Goal: Answer question/provide support

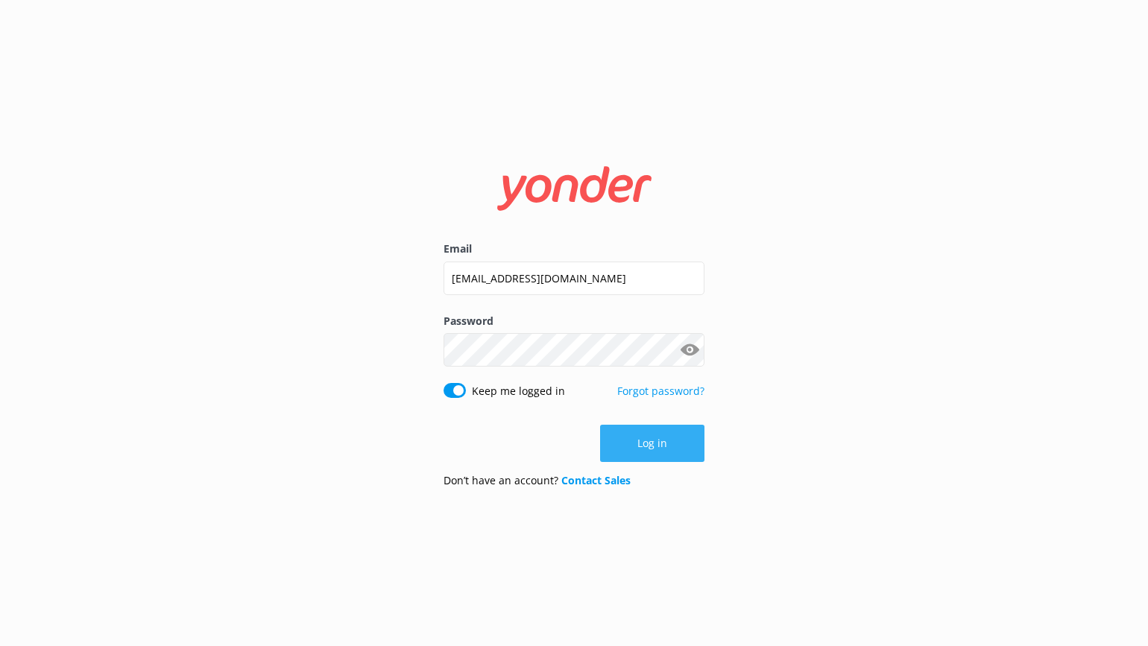
click at [658, 438] on button "Log in" at bounding box center [652, 443] width 104 height 37
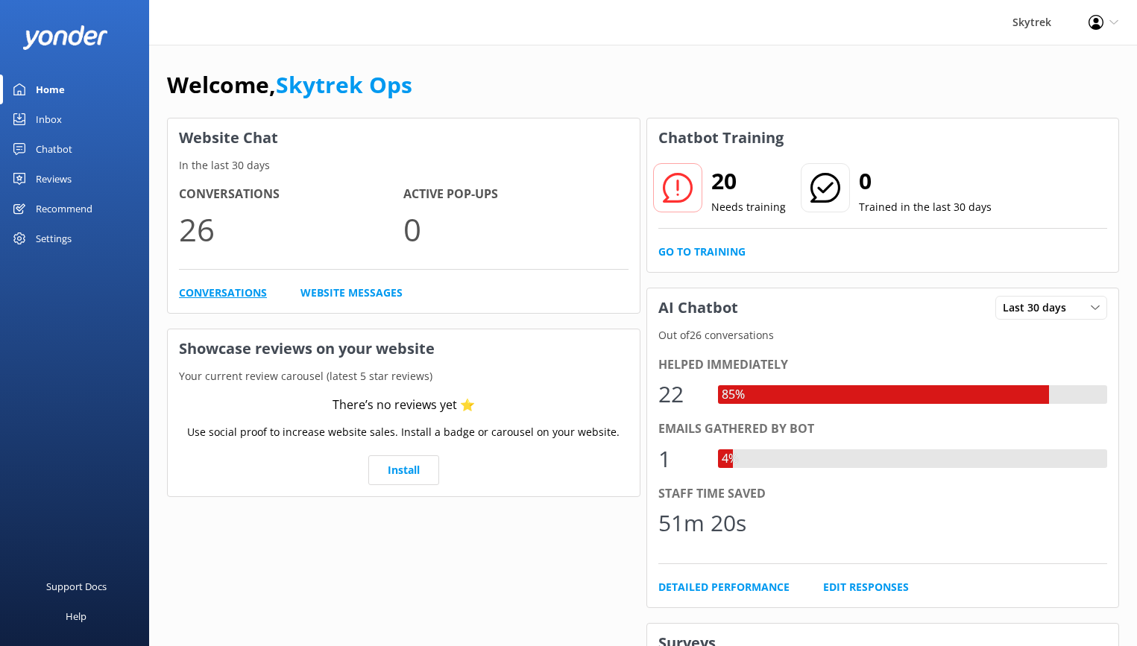
click at [214, 288] on link "Conversations" at bounding box center [223, 293] width 88 height 16
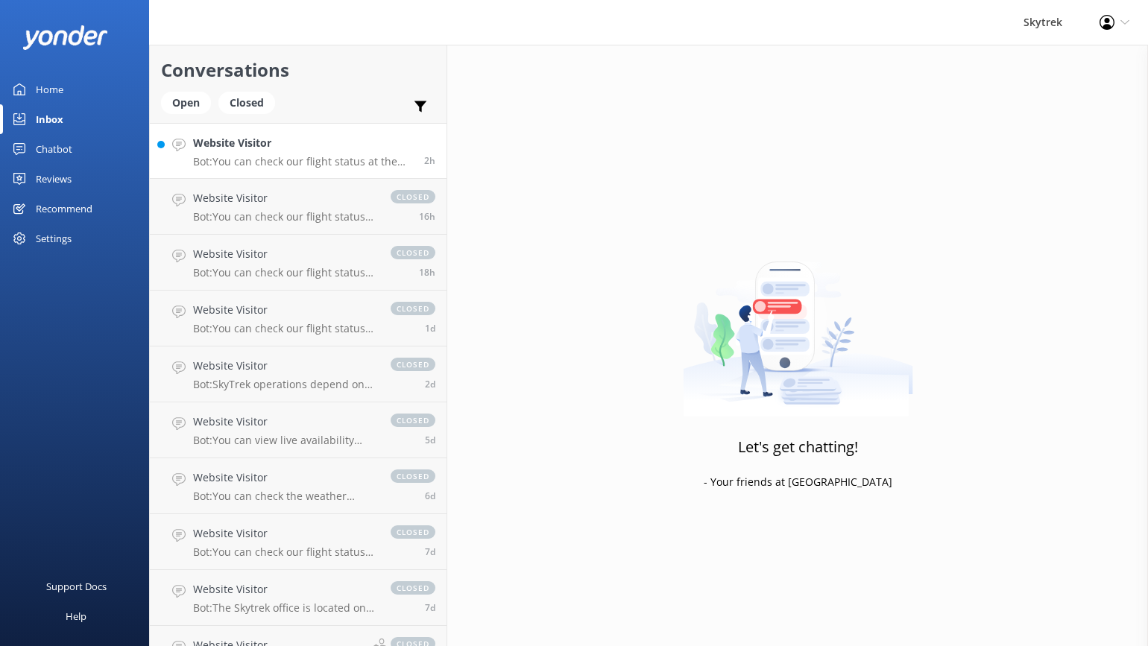
click at [280, 145] on h4 "Website Visitor" at bounding box center [303, 143] width 220 height 16
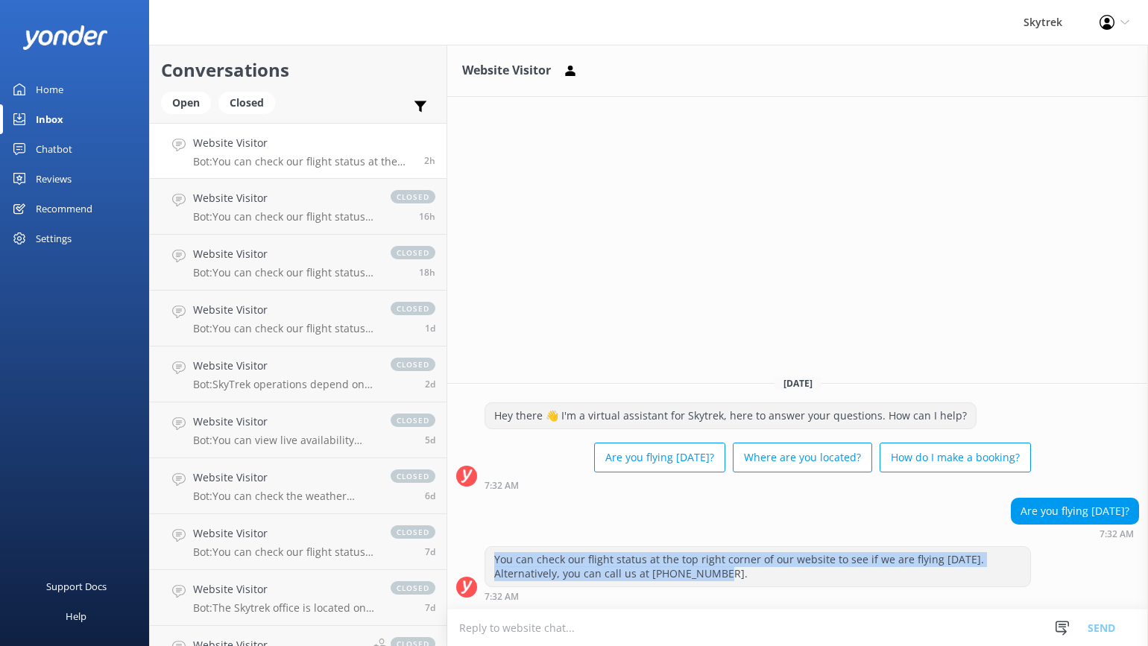
drag, startPoint x: 720, startPoint y: 573, endPoint x: 487, endPoint y: 558, distance: 233.0
click at [487, 558] on div "You can check our flight status at the top right corner of our website to see i…" at bounding box center [757, 567] width 545 height 40
copy div "You can check our flight status at the top right corner of our website to see i…"
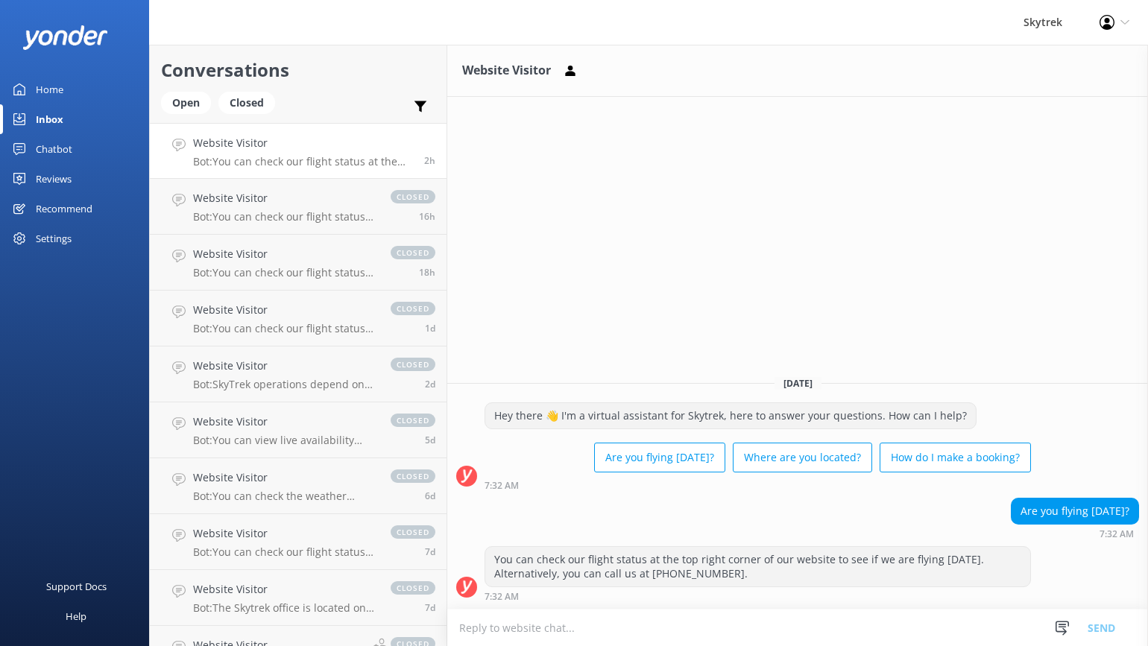
drag, startPoint x: 206, startPoint y: 8, endPoint x: 507, endPoint y: 3, distance: 300.4
click at [212, 8] on div "Skytrek Profile Settings Logout" at bounding box center [574, 22] width 1148 height 45
